Goal: Task Accomplishment & Management: Manage account settings

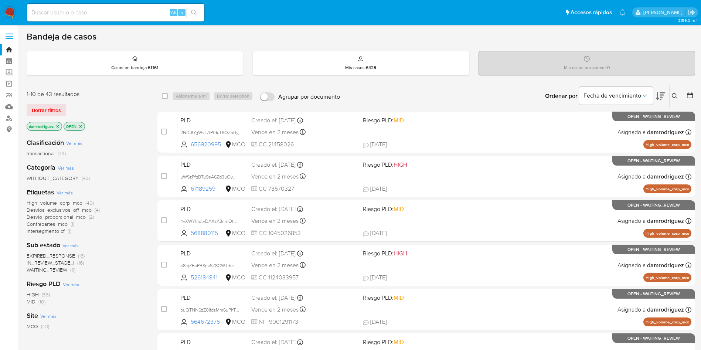
click at [108, 12] on input at bounding box center [115, 13] width 177 height 10
paste input "zIiHOFm15eSBH548s6TcctYw"
type input "zIiHOFm15eSBH548s6TcctYw"
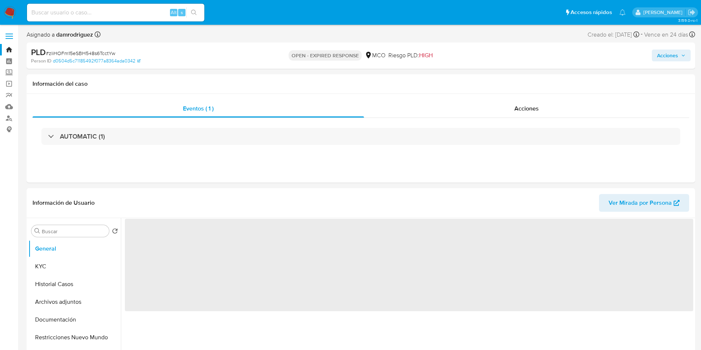
select select "10"
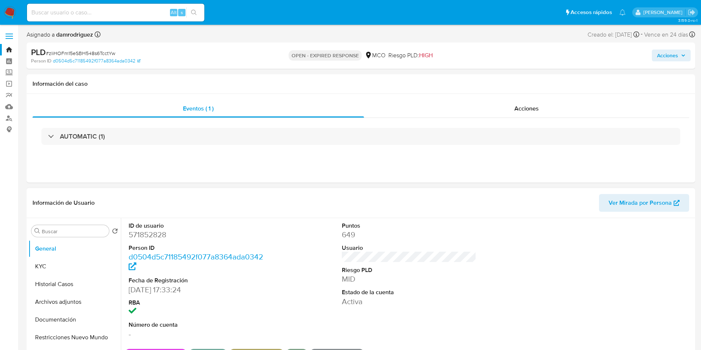
click at [139, 236] on dd "571852828" at bounding box center [196, 235] width 135 height 10
copy dd "571852828"
click at [147, 234] on dd "571852828" at bounding box center [196, 235] width 135 height 10
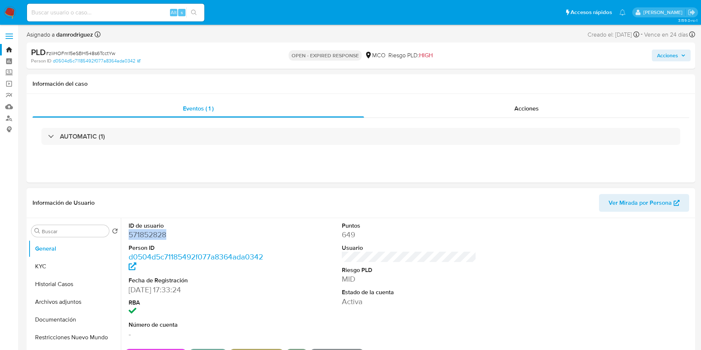
click at [147, 234] on dd "571852828" at bounding box center [196, 235] width 135 height 10
click at [68, 283] on button "Historial Casos" at bounding box center [71, 284] width 86 height 18
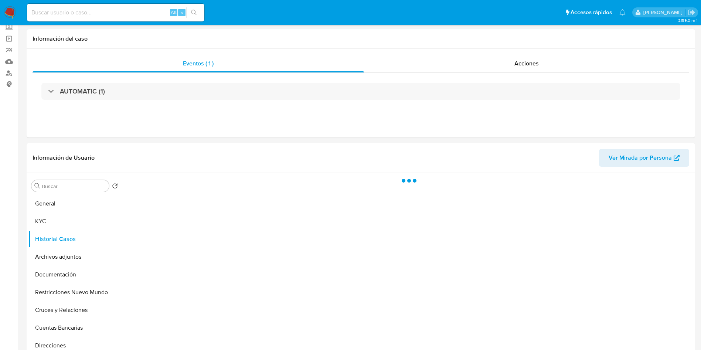
scroll to position [55, 0]
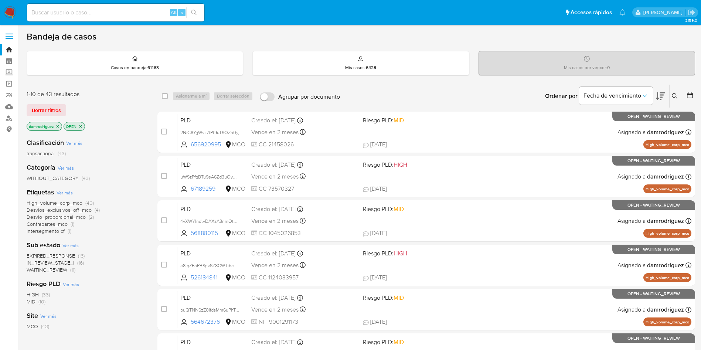
click at [674, 92] on button at bounding box center [676, 96] width 12 height 9
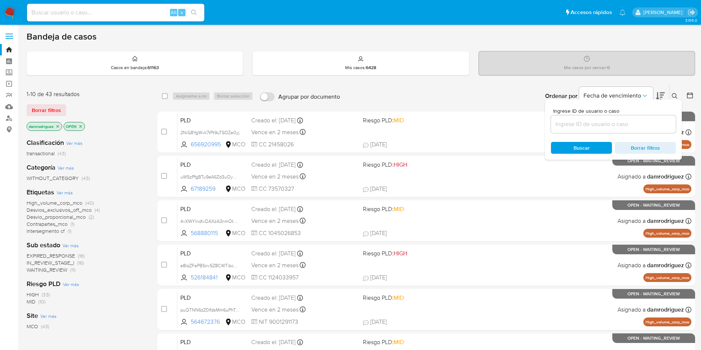
click at [616, 124] on input at bounding box center [613, 124] width 125 height 10
type input "zIiHOFm15eSBH548s6TcctYw"
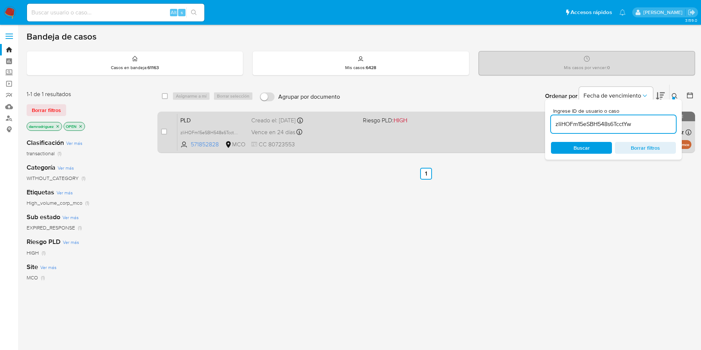
click at [196, 117] on span "PLD" at bounding box center [212, 120] width 65 height 10
click at [162, 130] on input "checkbox" at bounding box center [164, 132] width 6 height 6
checkbox input "true"
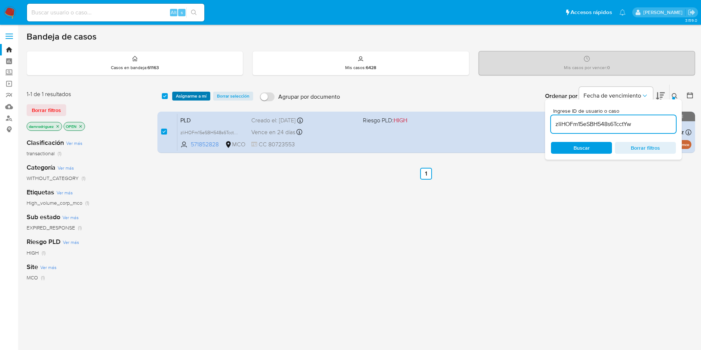
click at [191, 95] on span "Asignarme a mí" at bounding box center [191, 95] width 31 height 7
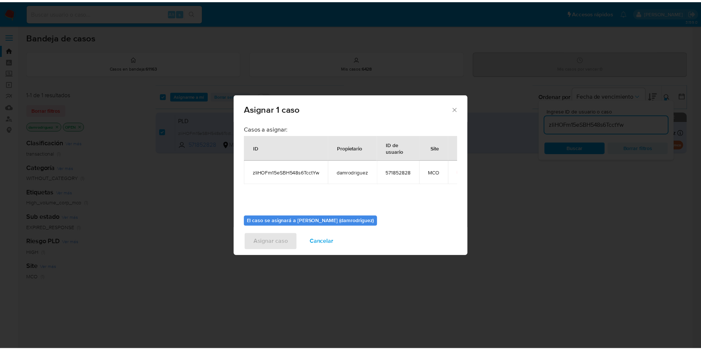
scroll to position [38, 0]
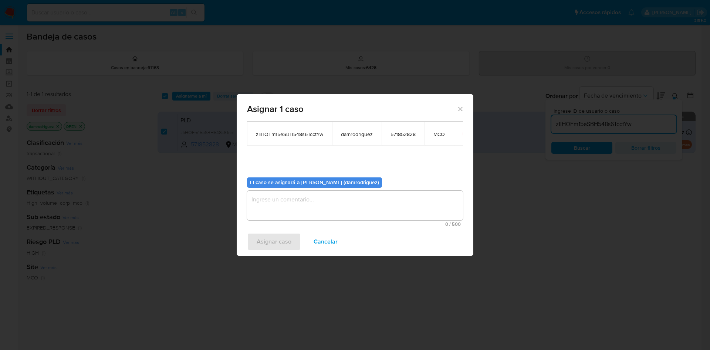
click at [293, 204] on textarea "assign-modal" at bounding box center [355, 206] width 216 height 30
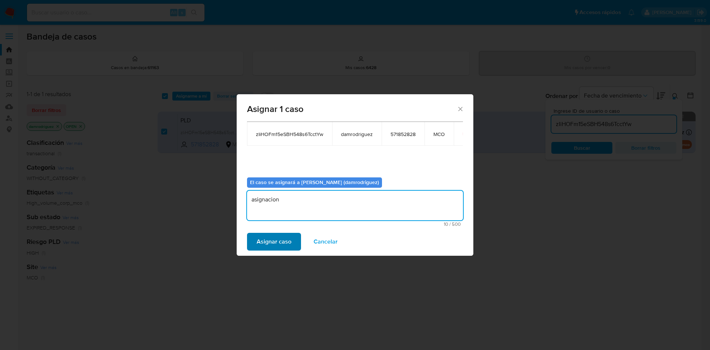
type textarea "asignacion"
click at [279, 236] on span "Asignar caso" at bounding box center [273, 242] width 35 height 16
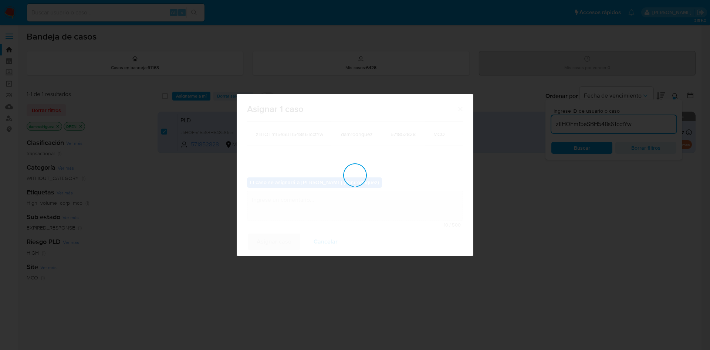
checkbox input "false"
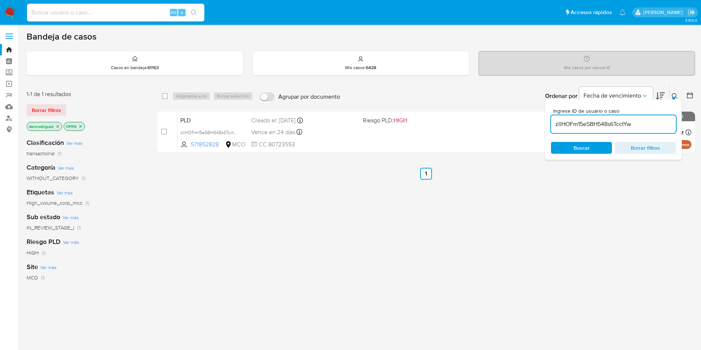
click at [100, 14] on input at bounding box center [115, 13] width 177 height 10
paste input "Cu5GaT8yIlPxNNhkwjTYpRMm"
type input "Cu5GaT8yIlPxNNhkwjTYpRMm"
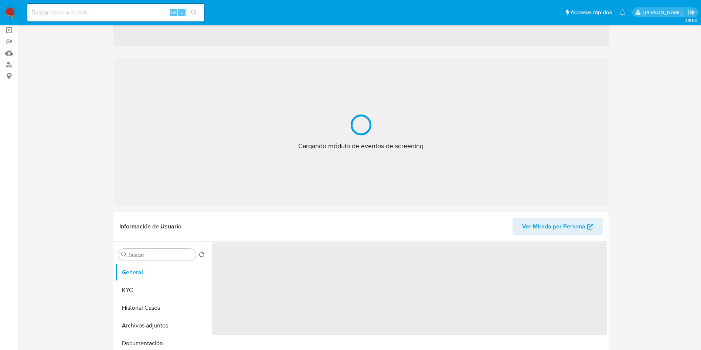
select select "10"
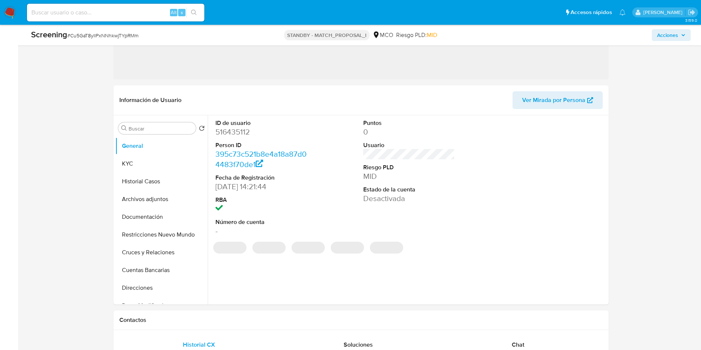
scroll to position [166, 0]
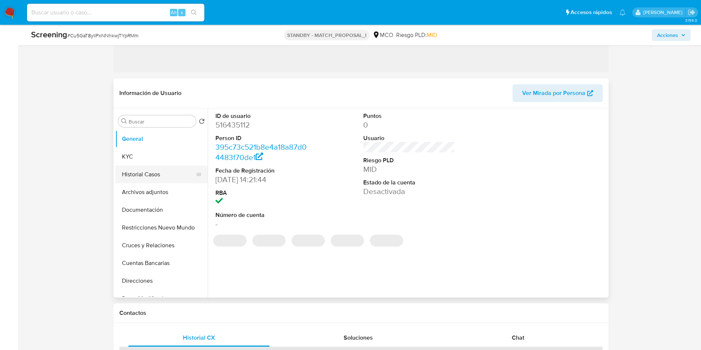
click at [137, 174] on button "Historial Casos" at bounding box center [158, 175] width 86 height 18
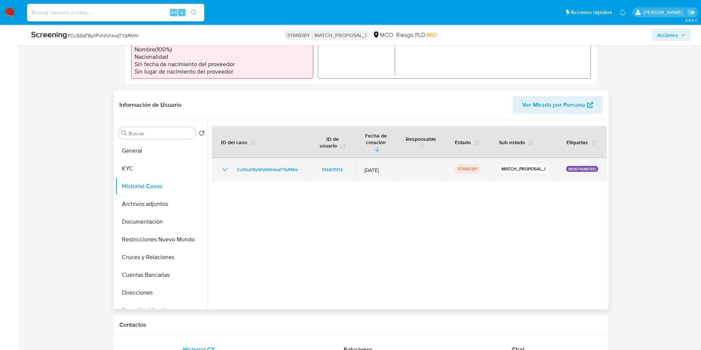
click at [226, 165] on icon "Mostrar/Ocultar" at bounding box center [225, 169] width 9 height 9
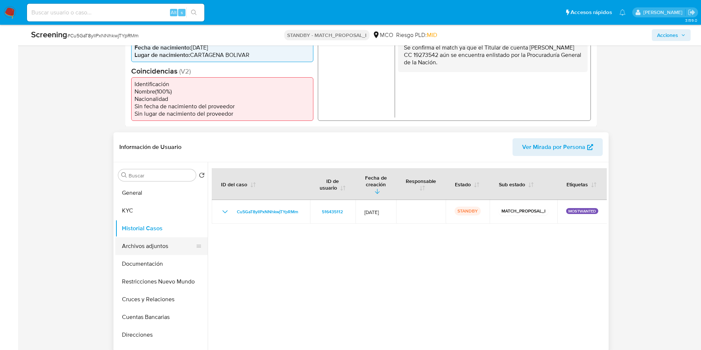
scroll to position [222, 0]
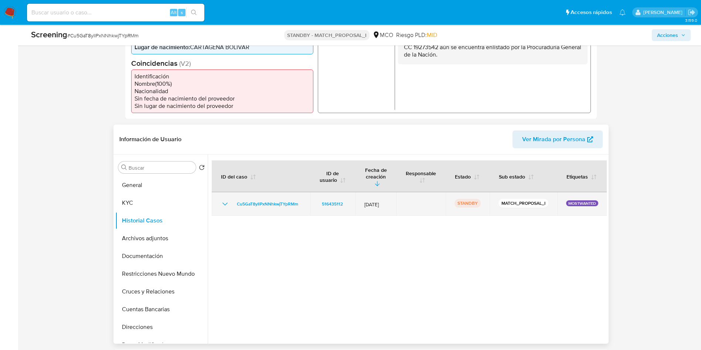
click at [223, 200] on icon "Mostrar/Ocultar" at bounding box center [225, 204] width 9 height 9
click at [223, 203] on icon "Mostrar/Ocultar" at bounding box center [224, 204] width 5 height 3
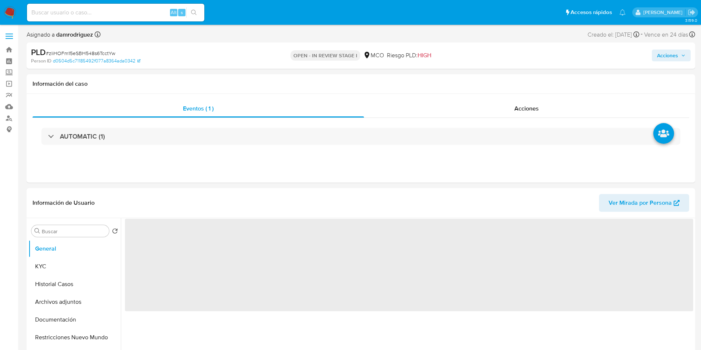
select select "10"
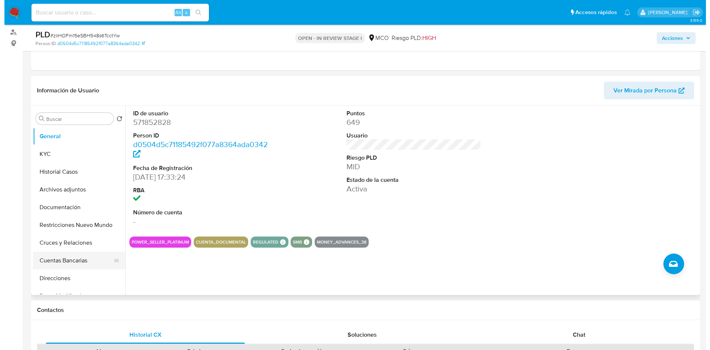
scroll to position [111, 0]
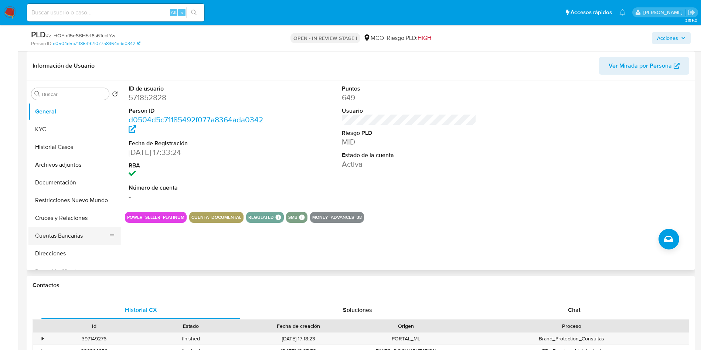
click at [52, 234] on button "Cuentas Bancarias" at bounding box center [71, 236] width 86 height 18
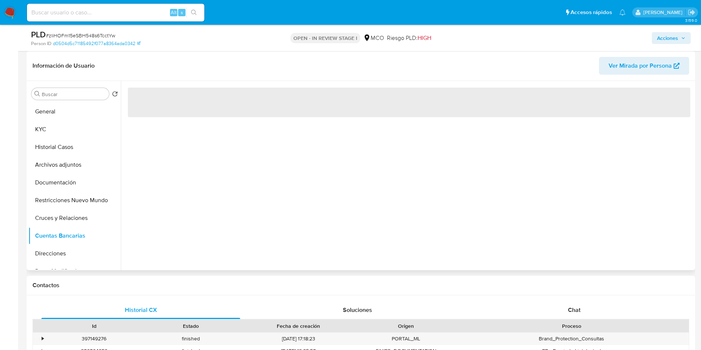
click at [152, 74] on header "Información de Usuario Ver Mirada por Persona" at bounding box center [361, 66] width 657 height 18
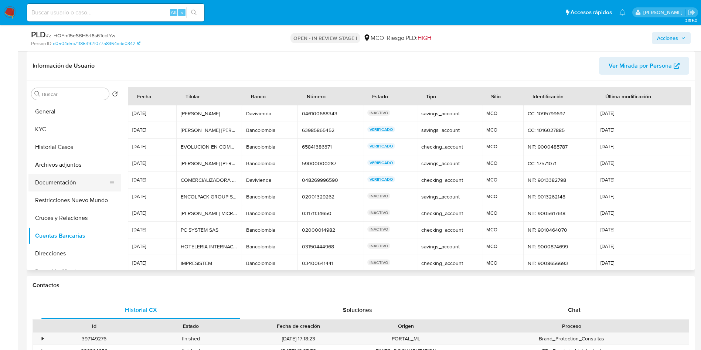
click at [76, 178] on button "Documentación" at bounding box center [71, 183] width 86 height 18
click at [77, 177] on button "Documentación" at bounding box center [71, 183] width 86 height 18
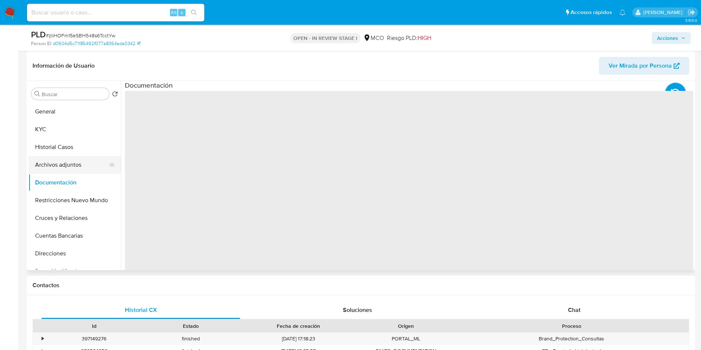
click at [72, 167] on button "Archivos adjuntos" at bounding box center [71, 165] width 86 height 18
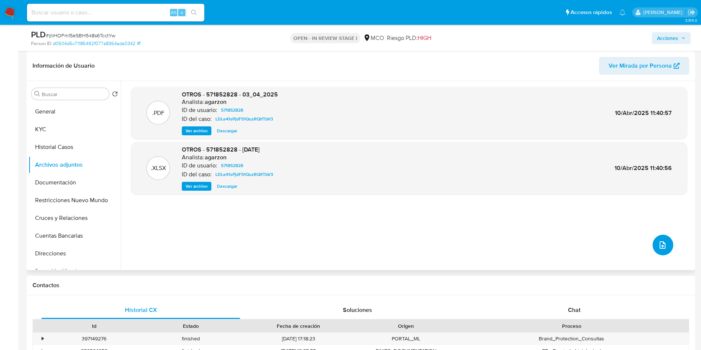
click at [659, 246] on icon "upload-file" at bounding box center [662, 245] width 9 height 9
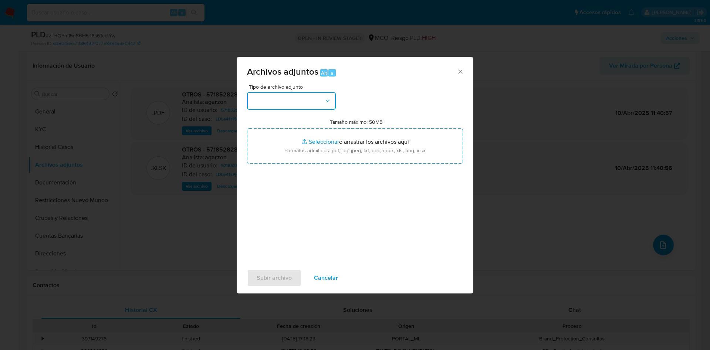
click at [289, 98] on button "button" at bounding box center [291, 101] width 89 height 18
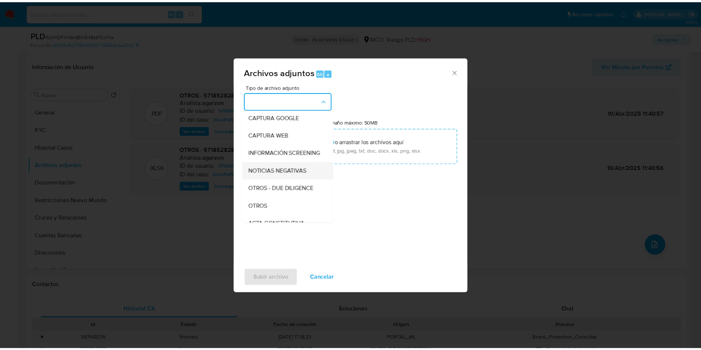
scroll to position [55, 0]
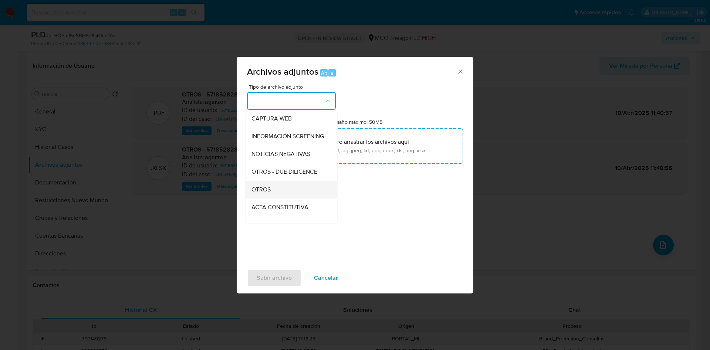
click at [281, 195] on div "OTROS" at bounding box center [288, 190] width 75 height 18
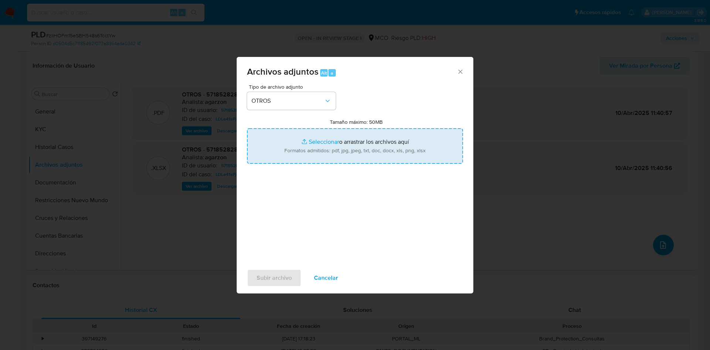
click at [319, 149] on input "Tamaño máximo: 50MB Seleccionar archivos" at bounding box center [355, 145] width 216 height 35
type input "C:\fakepath\571852828 - 16_09_2025.pdf"
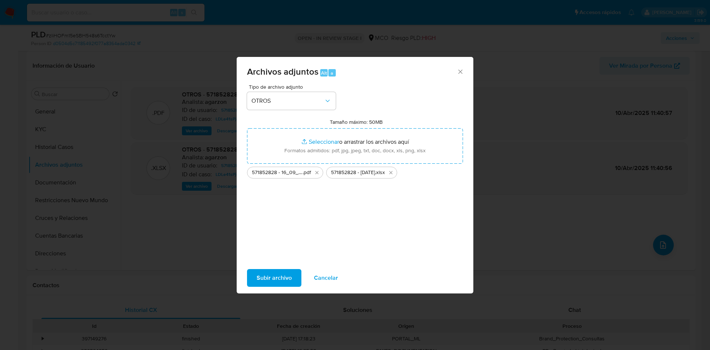
click at [266, 276] on span "Subir archivo" at bounding box center [273, 278] width 35 height 16
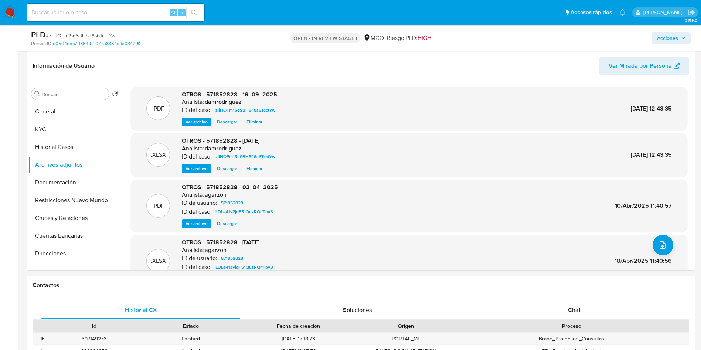
click at [666, 39] on span "Acciones" at bounding box center [667, 38] width 21 height 12
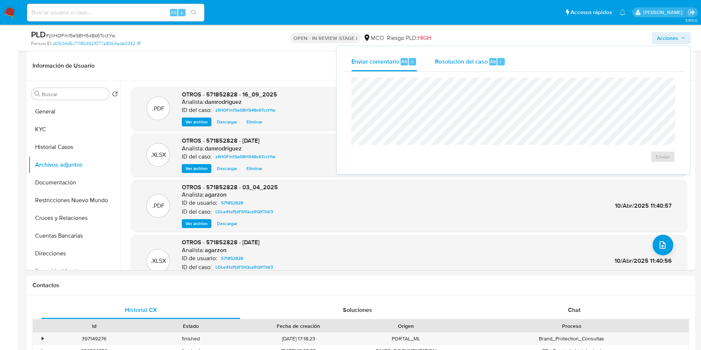
click at [493, 65] on span "Alt" at bounding box center [493, 61] width 6 height 7
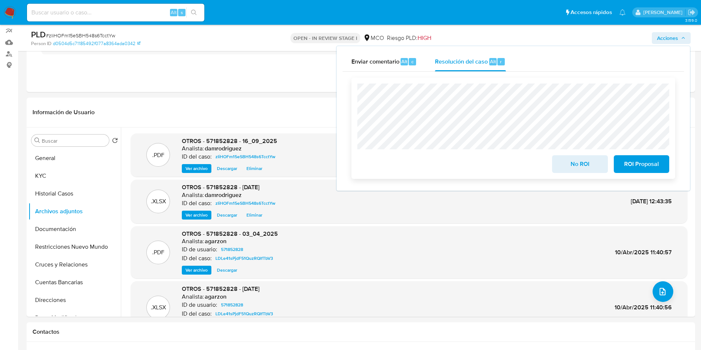
scroll to position [0, 0]
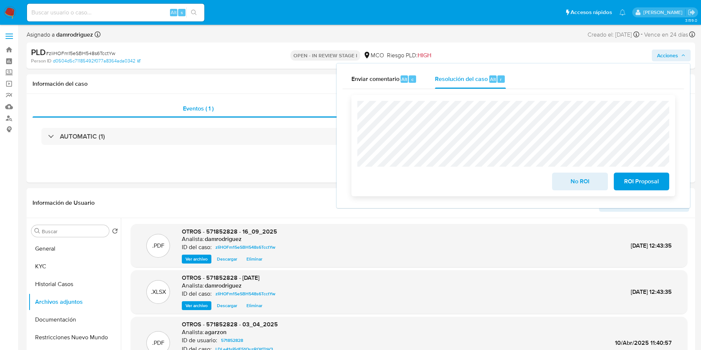
click at [649, 185] on span "ROI Proposal" at bounding box center [641, 181] width 36 height 16
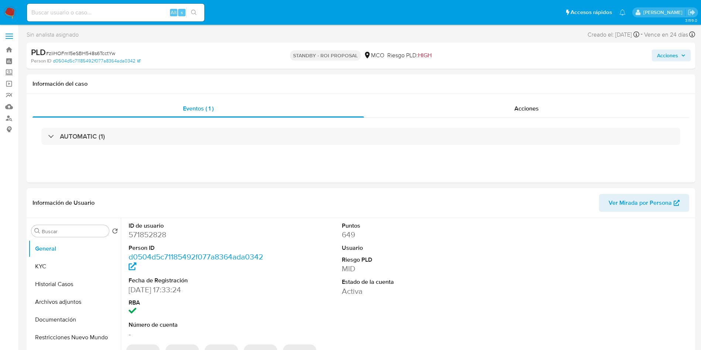
click at [16, 10] on nav "Pausado Ver notificaciones Alt s Accesos rápidos Presiona las siguientes teclas…" at bounding box center [350, 12] width 701 height 25
select select "10"
click at [14, 15] on img at bounding box center [10, 12] width 13 height 13
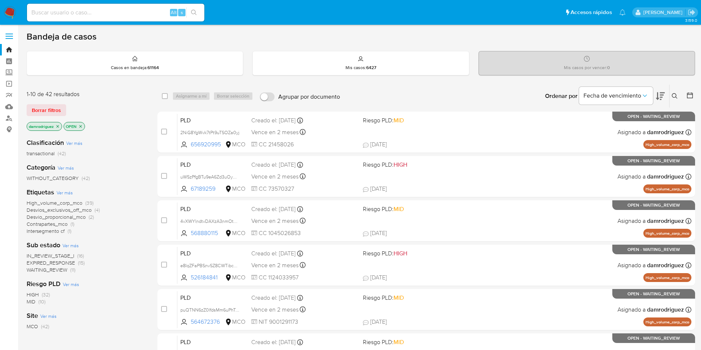
click at [59, 127] on icon "close-filter" at bounding box center [58, 126] width 3 height 3
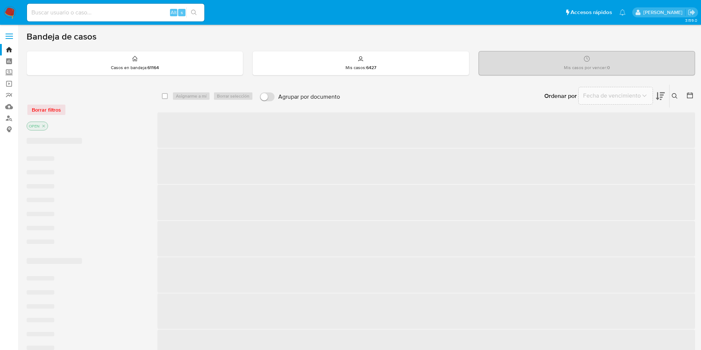
click at [47, 126] on p "OPEN" at bounding box center [37, 126] width 21 height 8
click at [44, 126] on icon "close-filter" at bounding box center [43, 126] width 4 height 4
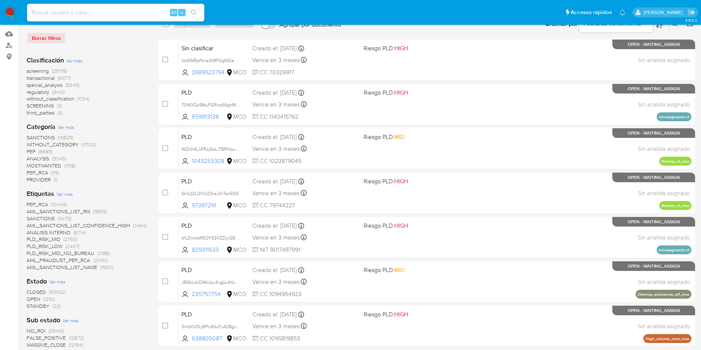
scroll to position [55, 0]
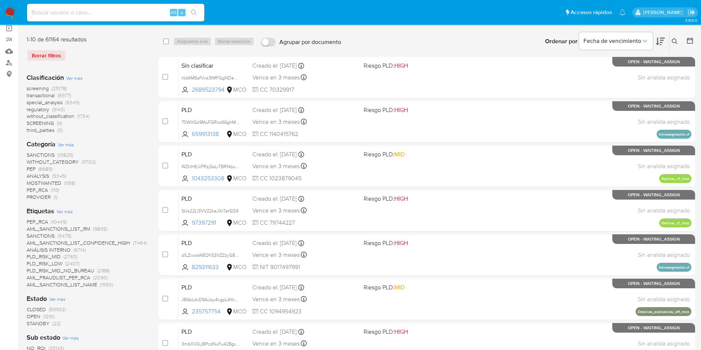
click at [41, 88] on span "screening" at bounding box center [38, 88] width 22 height 7
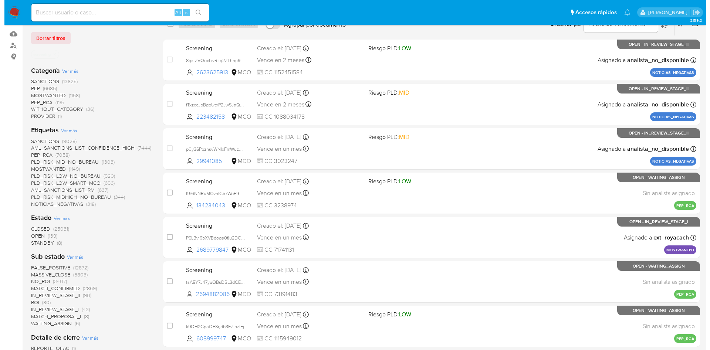
scroll to position [55, 0]
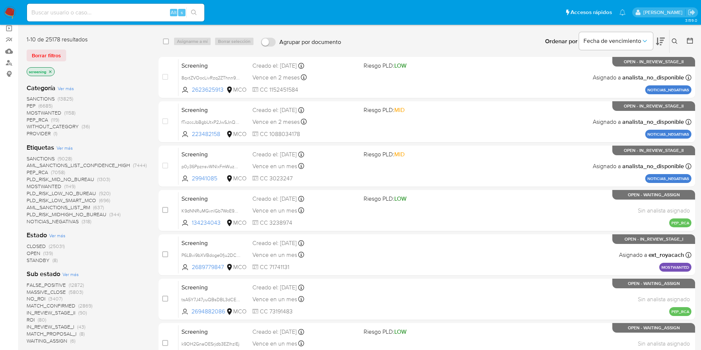
click at [67, 147] on span "Ver más" at bounding box center [65, 148] width 16 height 7
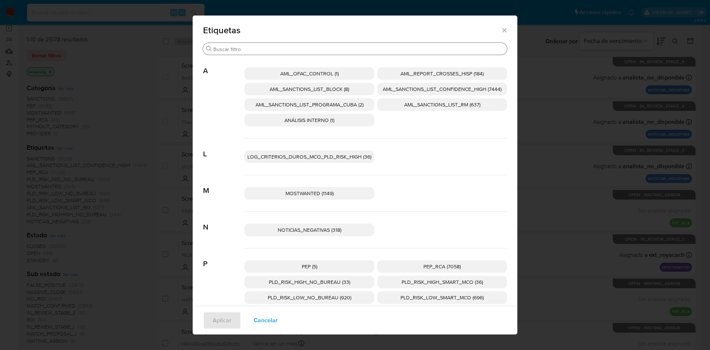
click at [298, 45] on div "Buscar" at bounding box center [355, 49] width 304 height 12
click at [289, 48] on input "Buscar" at bounding box center [358, 49] width 290 height 7
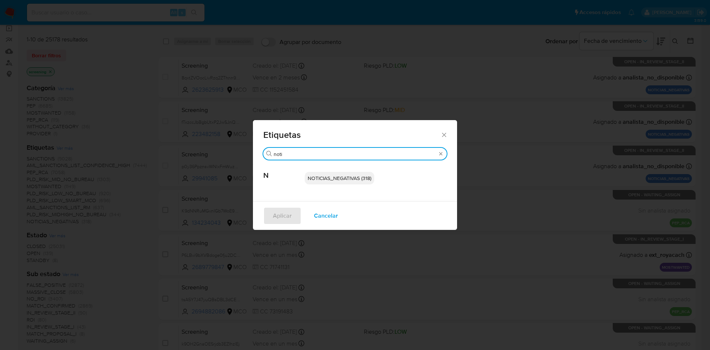
type input "noti"
click at [332, 176] on span "NOTICIAS_NEGATIVAS (318)" at bounding box center [339, 177] width 64 height 7
click at [337, 177] on span "NOTICIAS_NEGATIVAS (318)" at bounding box center [339, 177] width 64 height 7
click at [332, 177] on span "NOTICIAS_NEGATIVAS (318)" at bounding box center [339, 177] width 64 height 7
click at [333, 189] on div "NOTICIAS_NEGATIVAS (318)" at bounding box center [376, 178] width 142 height 36
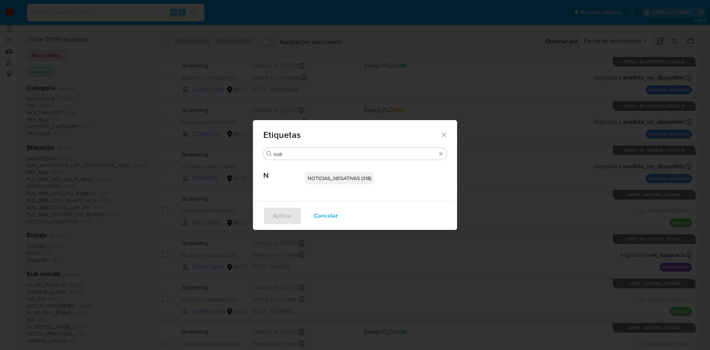
click at [349, 178] on span "NOTICIAS_NEGATIVAS (318)" at bounding box center [339, 177] width 64 height 7
click at [349, 179] on span "NOTICIAS_NEGATIVAS (318)" at bounding box center [339, 177] width 64 height 7
click at [349, 178] on span "NOTICIAS_NEGATIVAS (318)" at bounding box center [339, 177] width 64 height 7
click at [346, 178] on span "NOTICIAS_NEGATIVAS (318)" at bounding box center [339, 177] width 64 height 7
click at [332, 216] on span "Cancelar" at bounding box center [326, 216] width 24 height 16
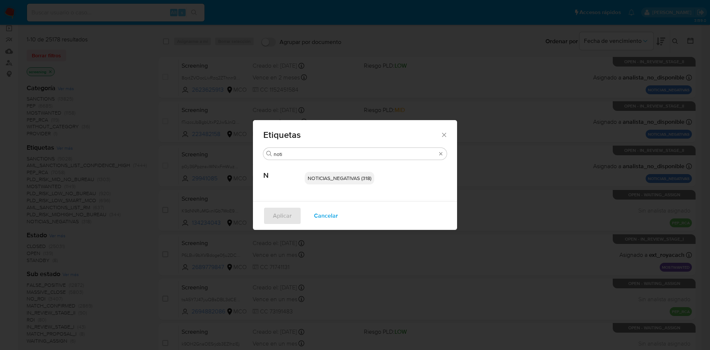
click at [330, 215] on span "Cancelar" at bounding box center [326, 216] width 24 height 16
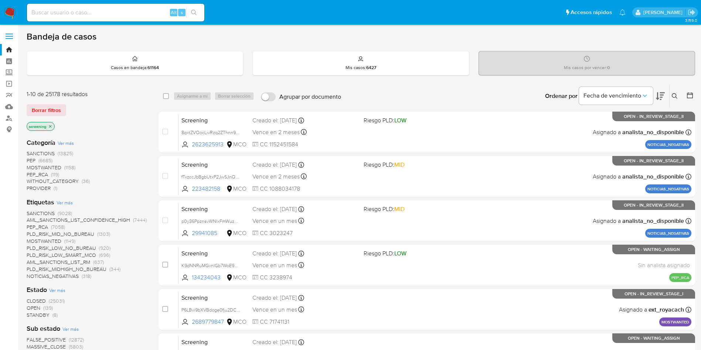
click at [49, 277] on span "NOTICIAS_NEGATIVAS" at bounding box center [53, 275] width 52 height 7
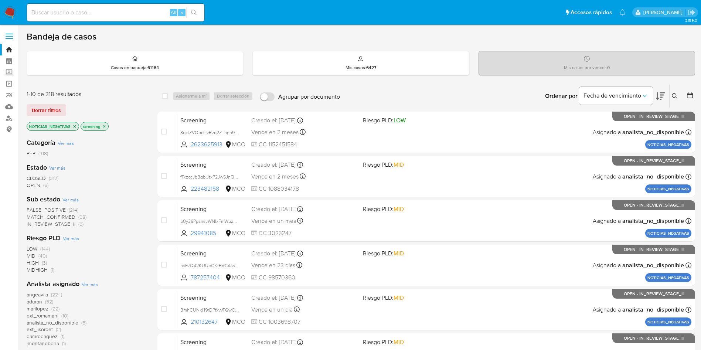
click at [121, 192] on div "Categoría Ver más PEP (318) Estado Ver más CLOSED (312) OPEN (6) Sub estado Ver…" at bounding box center [86, 257] width 119 height 251
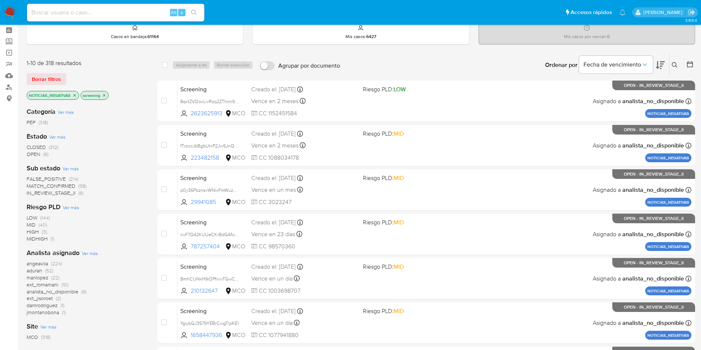
scroll to position [55, 0]
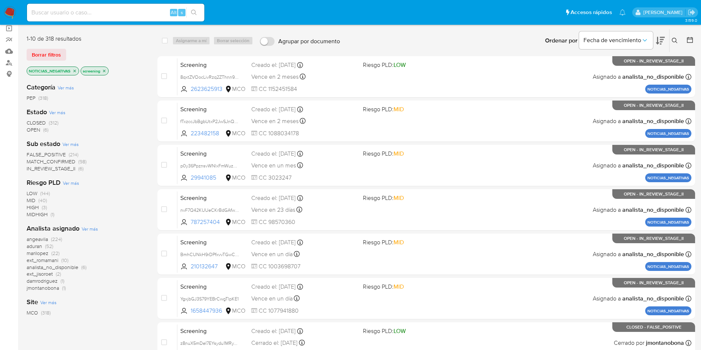
click at [57, 163] on span "MATCH_CONFIRMED" at bounding box center [51, 161] width 49 height 7
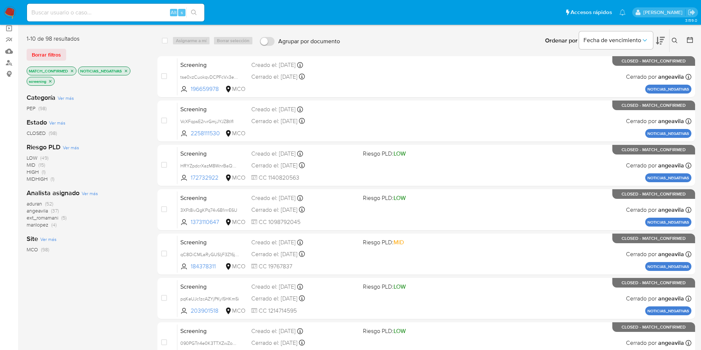
click at [663, 41] on icon at bounding box center [660, 40] width 9 height 9
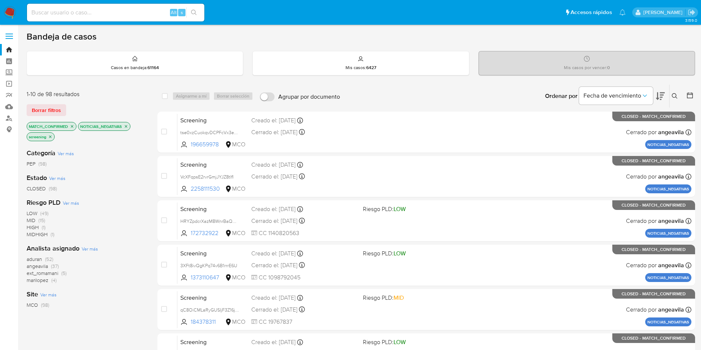
click at [126, 126] on icon "close-filter" at bounding box center [126, 126] width 4 height 4
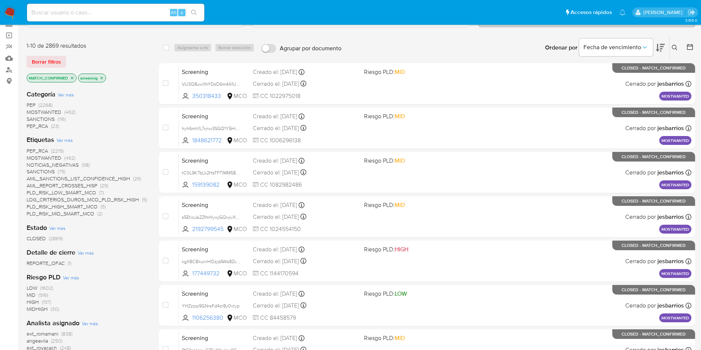
scroll to position [111, 0]
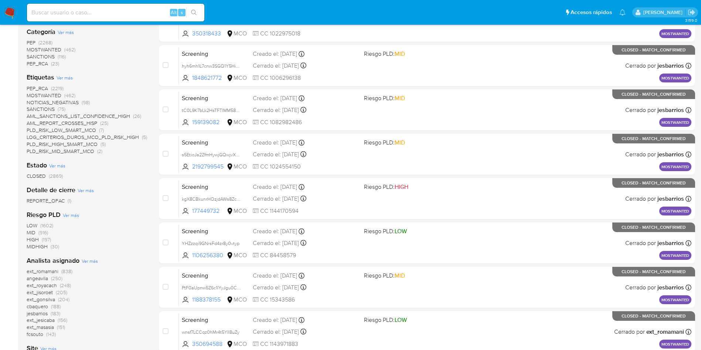
click at [43, 179] on span "CLOSED" at bounding box center [36, 175] width 19 height 7
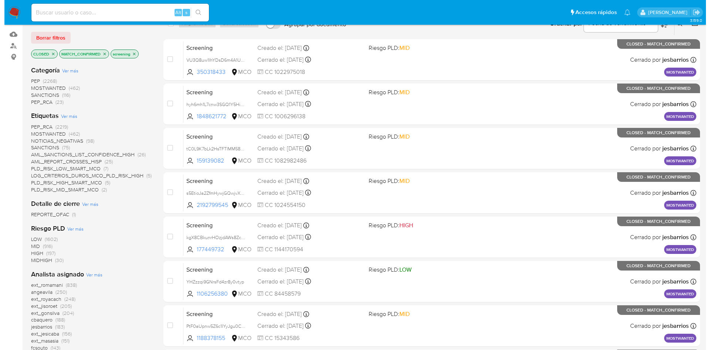
scroll to position [55, 0]
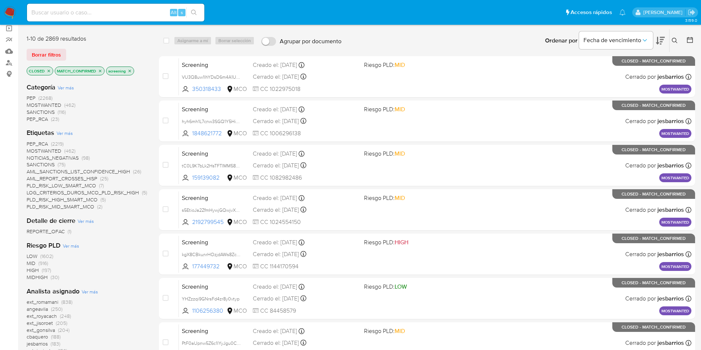
click at [61, 158] on span "NOTICIAS_NEGATIVAS" at bounding box center [53, 157] width 52 height 7
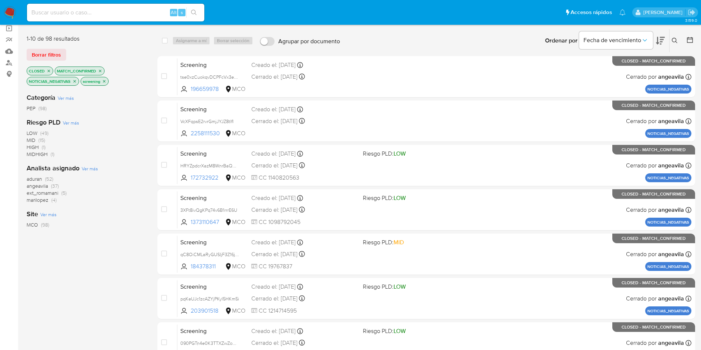
click at [73, 80] on icon "close-filter" at bounding box center [74, 81] width 4 height 4
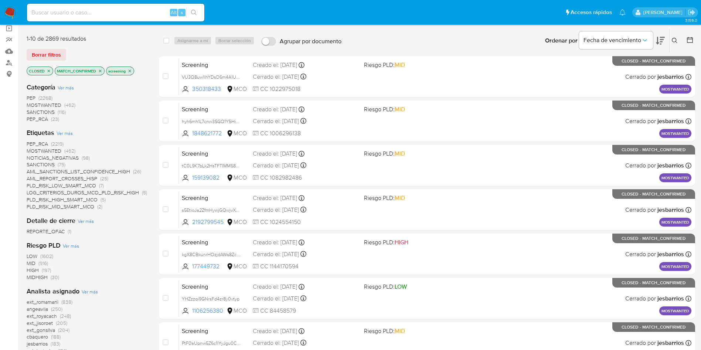
click at [63, 133] on span "Ver más" at bounding box center [65, 133] width 16 height 7
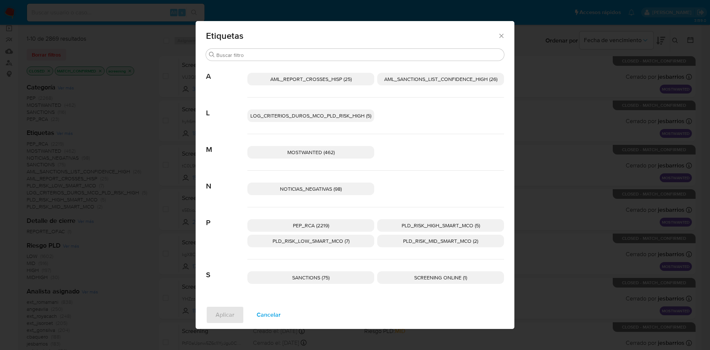
click at [317, 186] on span "NOTICIAS_NEGATIVAS (98)" at bounding box center [311, 188] width 62 height 7
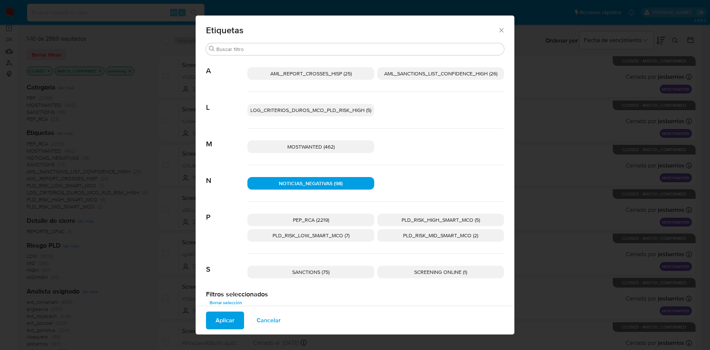
click at [224, 320] on span "Aplicar" at bounding box center [224, 320] width 19 height 16
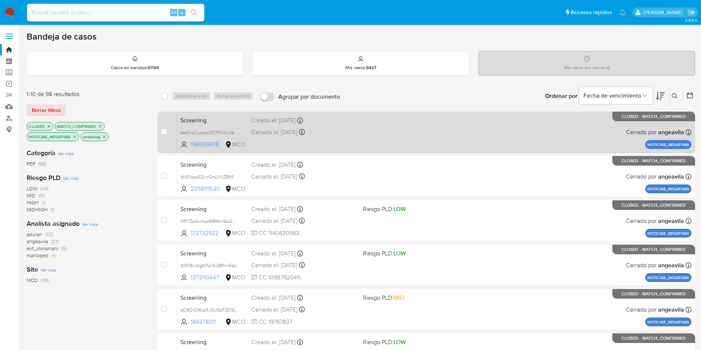
click at [224, 116] on span "Screening" at bounding box center [212, 120] width 65 height 10
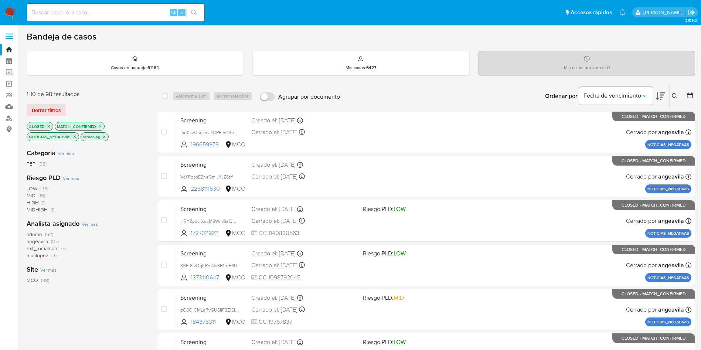
click at [106, 135] on icon "close-filter" at bounding box center [104, 137] width 4 height 4
click at [99, 126] on icon "close-filter" at bounding box center [100, 126] width 4 height 4
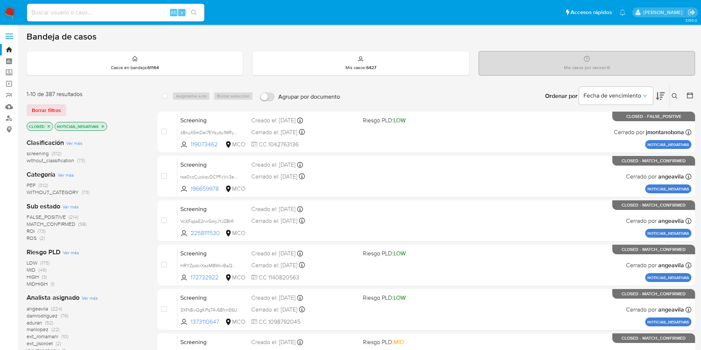
click at [102, 126] on icon "close-filter" at bounding box center [103, 126] width 4 height 4
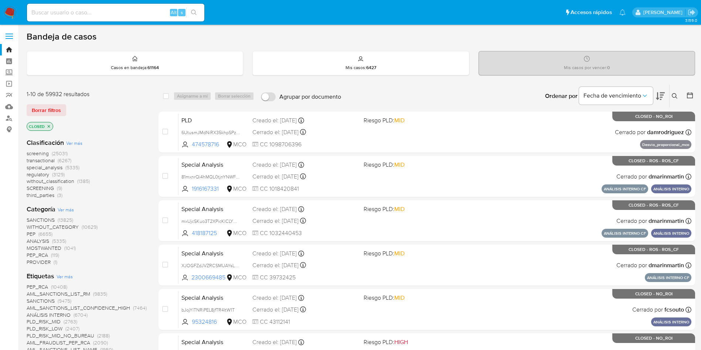
click at [7, 13] on img at bounding box center [10, 12] width 13 height 13
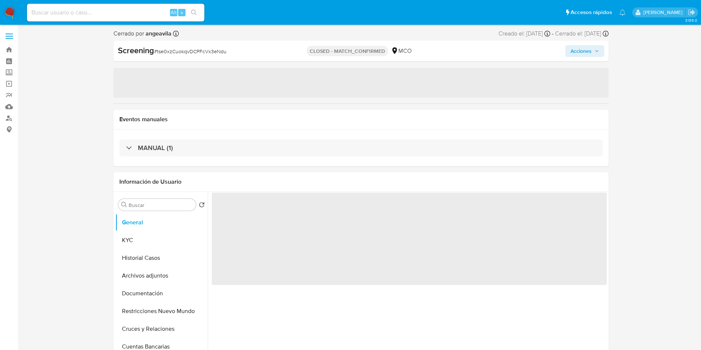
select select "10"
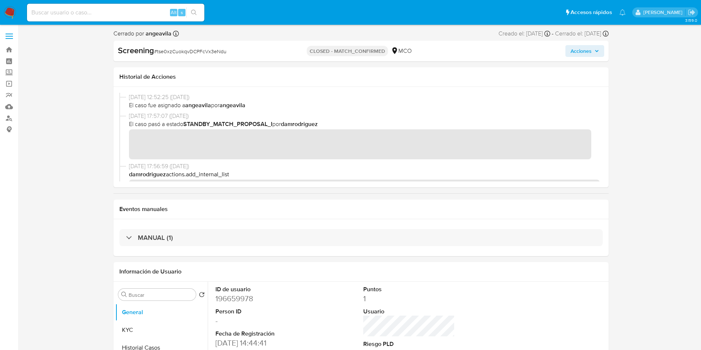
scroll to position [111, 0]
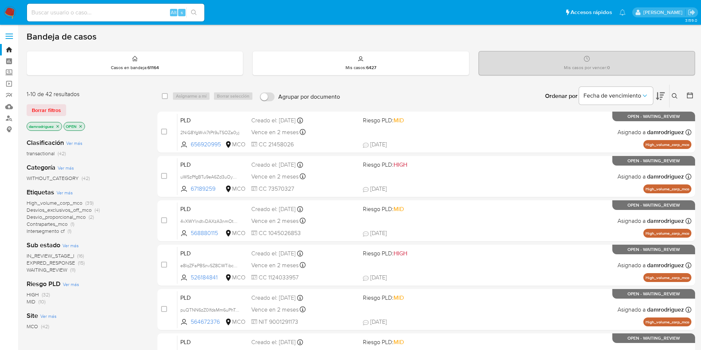
click at [80, 128] on p "OPEN" at bounding box center [74, 126] width 21 height 8
click at [81, 125] on icon "close-filter" at bounding box center [80, 126] width 4 height 4
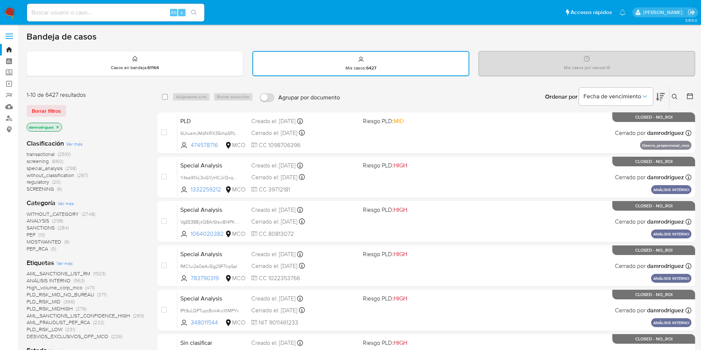
click at [60, 125] on icon "close-filter" at bounding box center [57, 127] width 4 height 4
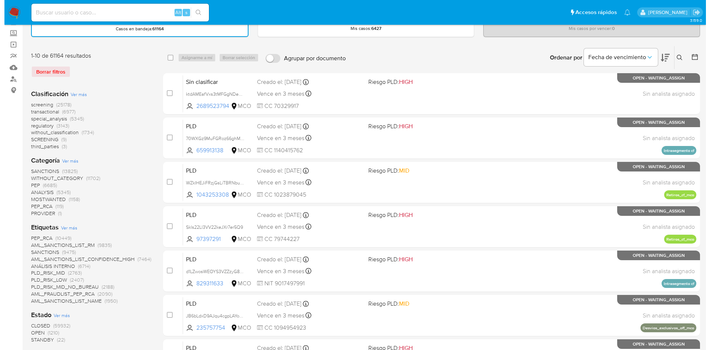
scroll to position [55, 0]
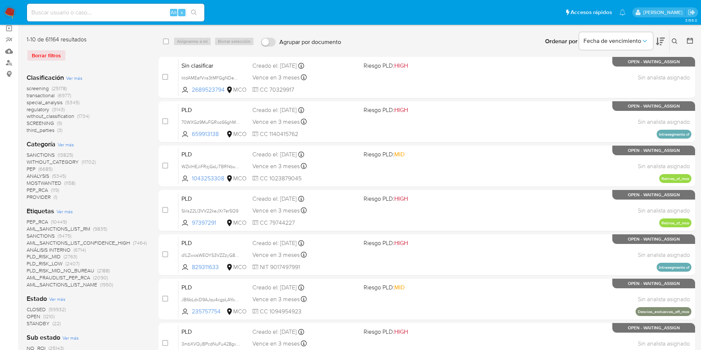
click at [65, 210] on span "Ver más" at bounding box center [65, 211] width 16 height 7
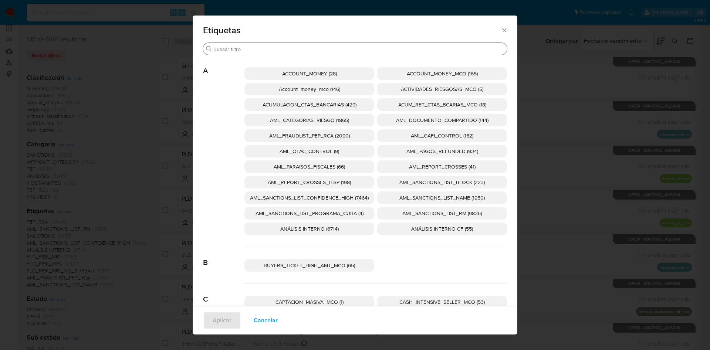
click at [286, 48] on input "Buscar" at bounding box center [358, 49] width 290 height 7
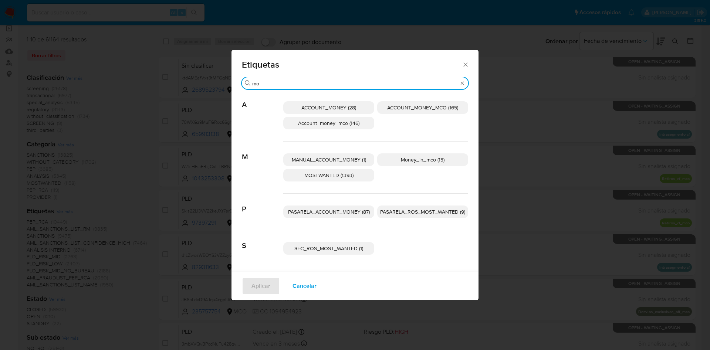
type input "mo"
click at [338, 177] on span "MOSTWANTED (1393)" at bounding box center [328, 174] width 49 height 7
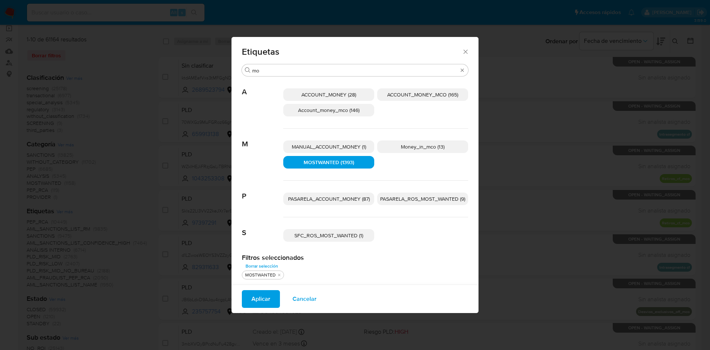
click at [245, 307] on button "Aplicar" at bounding box center [261, 299] width 38 height 18
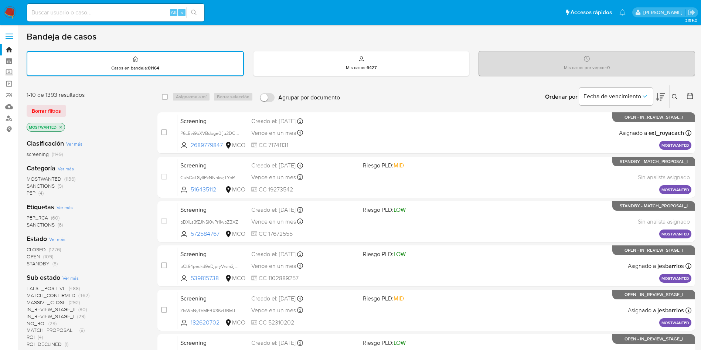
click at [37, 248] on span "CLOSED" at bounding box center [36, 249] width 19 height 7
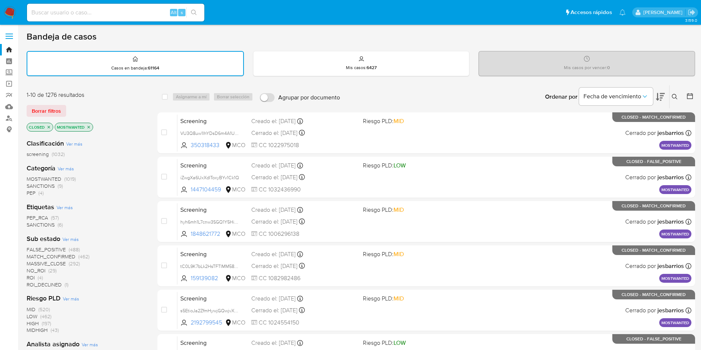
scroll to position [55, 0]
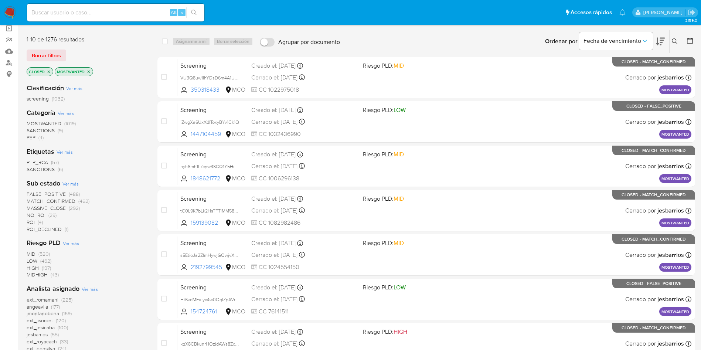
click at [44, 313] on span "jmontanobona" at bounding box center [43, 313] width 33 height 7
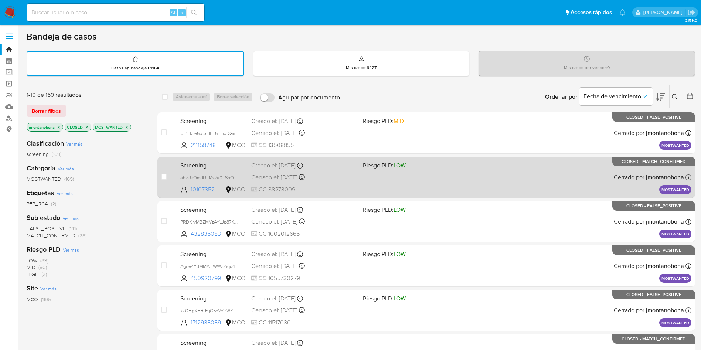
click at [231, 164] on span "Screening" at bounding box center [212, 165] width 65 height 10
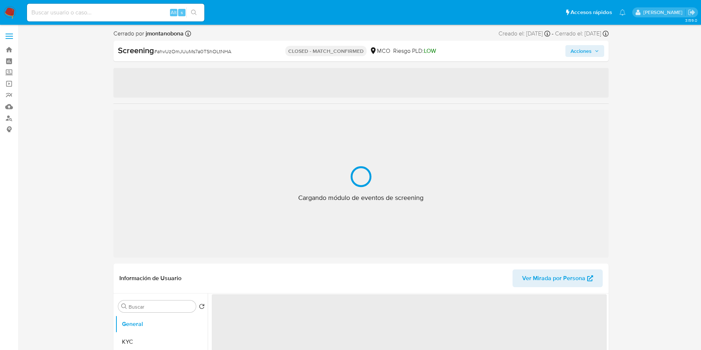
select select "10"
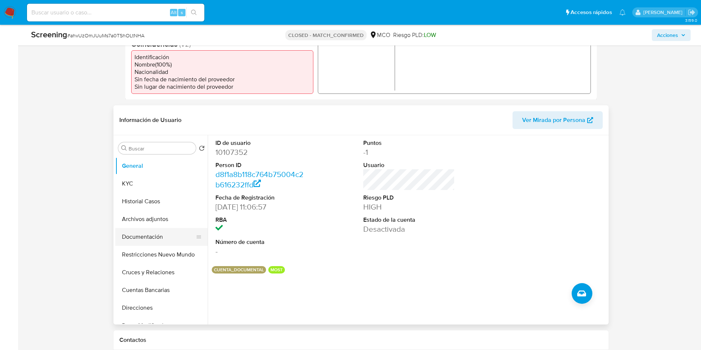
scroll to position [277, 0]
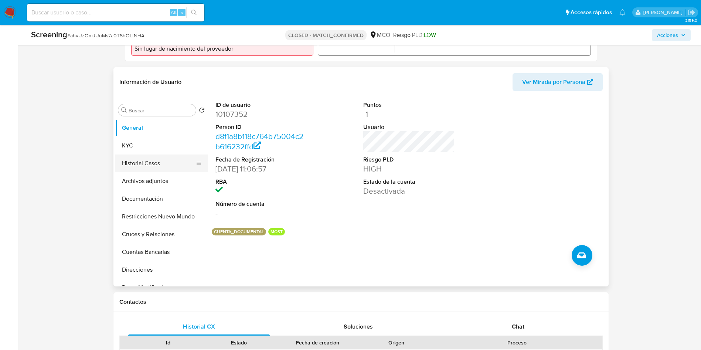
click at [160, 167] on button "Historial Casos" at bounding box center [158, 163] width 86 height 18
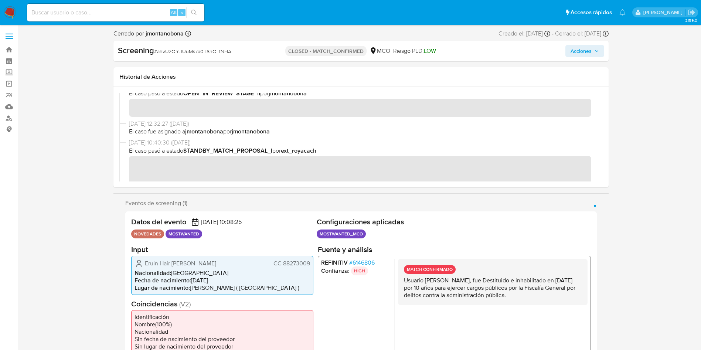
scroll to position [0, 0]
